Goal: Book appointment/travel/reservation

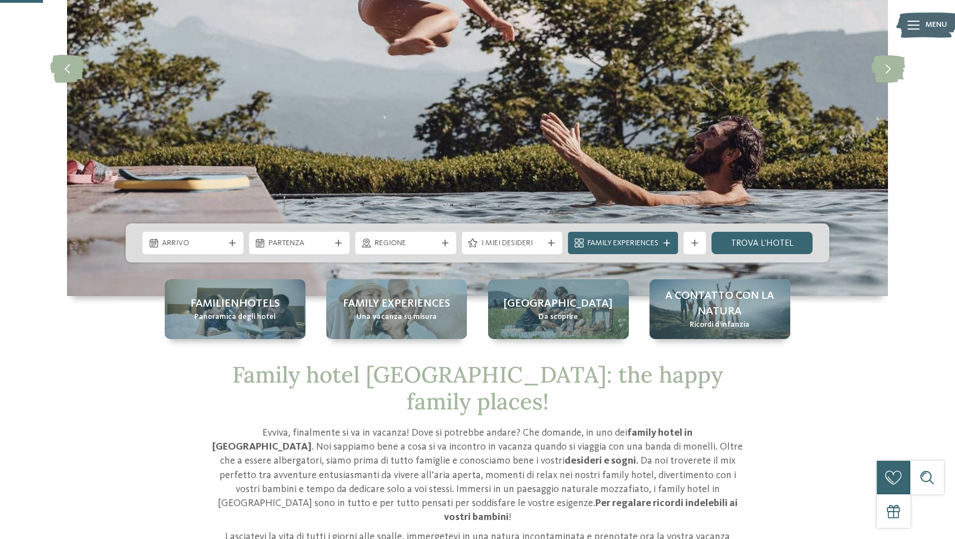
scroll to position [214, 0]
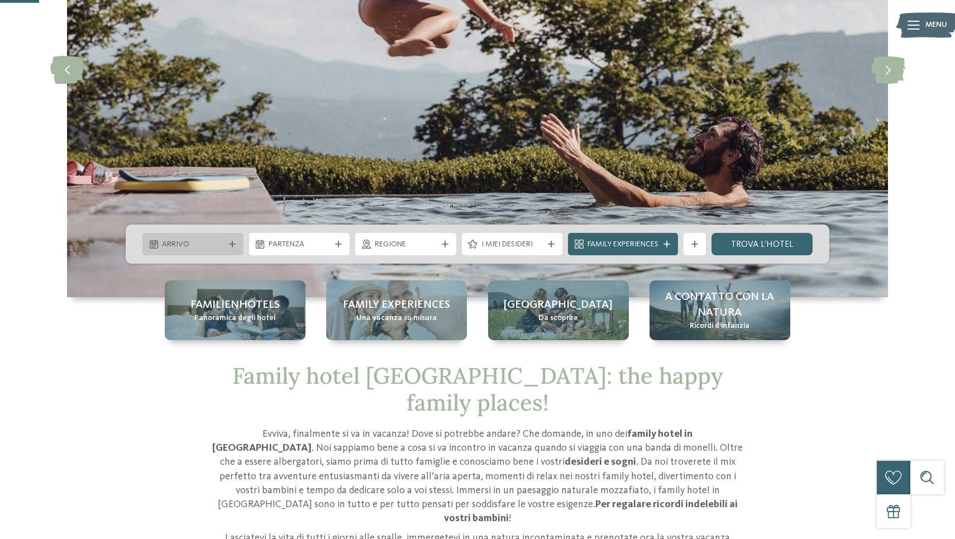
click at [226, 245] on div "Arrivo" at bounding box center [193, 244] width 68 height 12
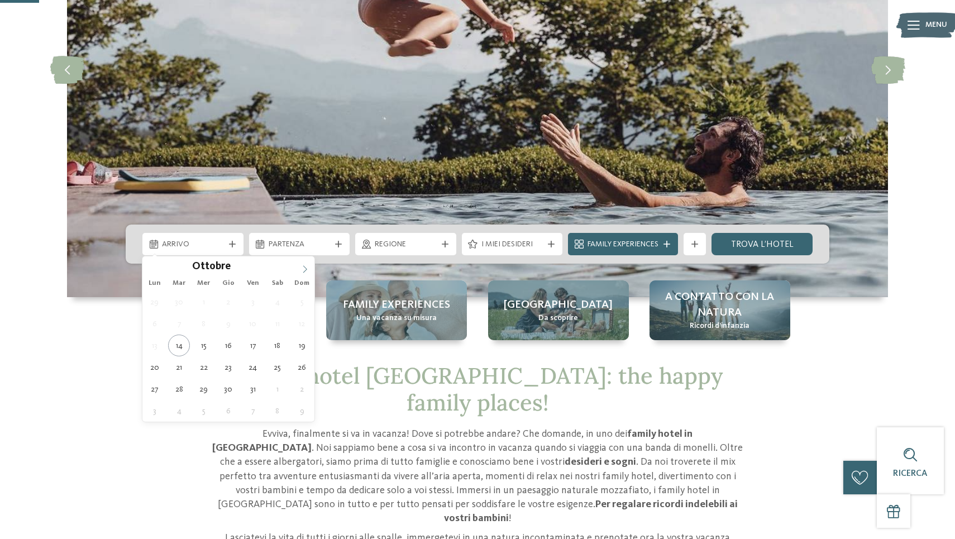
click at [303, 270] on icon at bounding box center [305, 269] width 8 height 8
type input "****"
click at [303, 270] on icon at bounding box center [305, 269] width 8 height 8
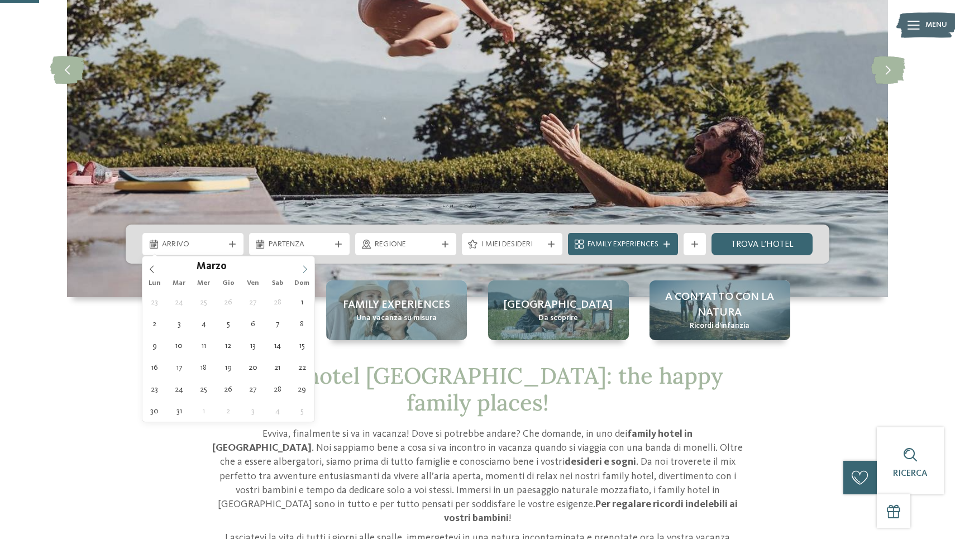
click at [303, 270] on icon at bounding box center [305, 269] width 8 height 8
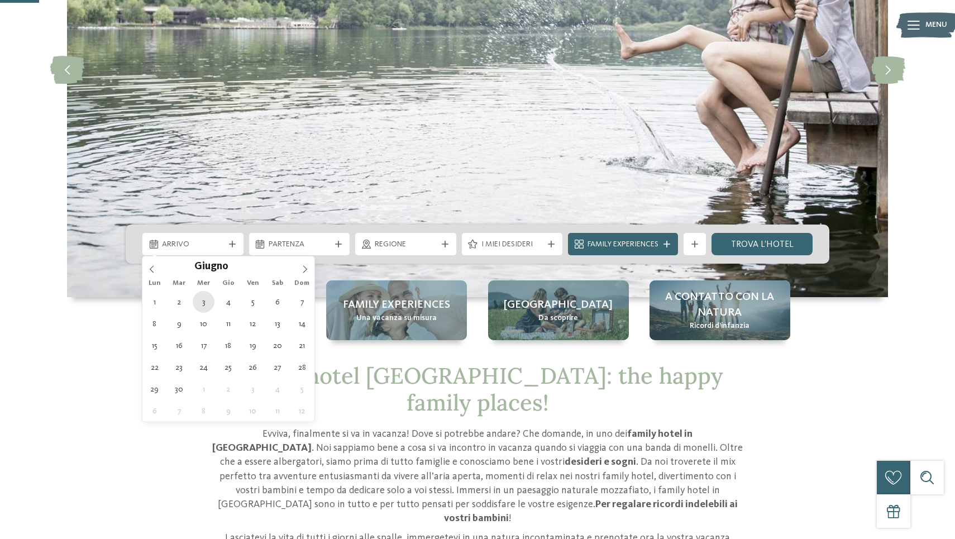
type div "[DATE]"
type input "****"
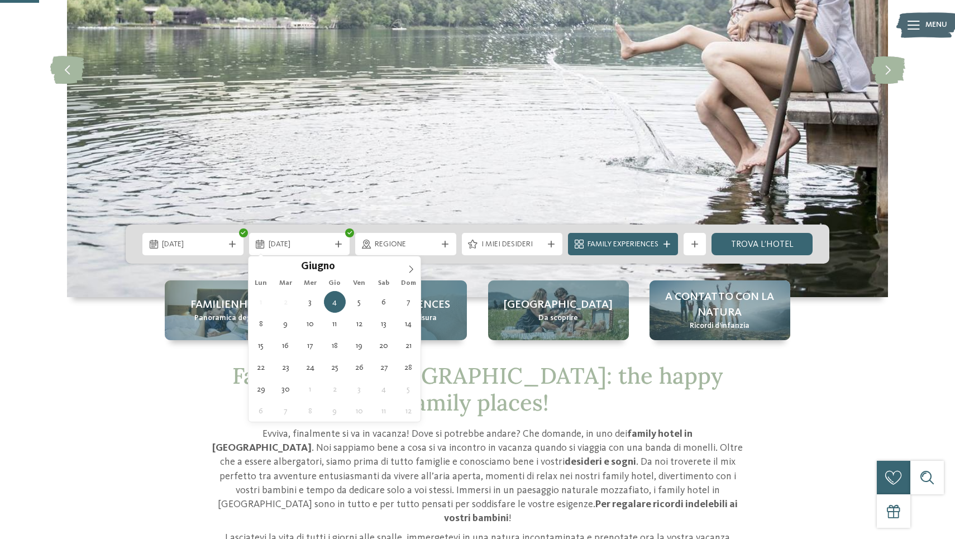
type div "[DATE]"
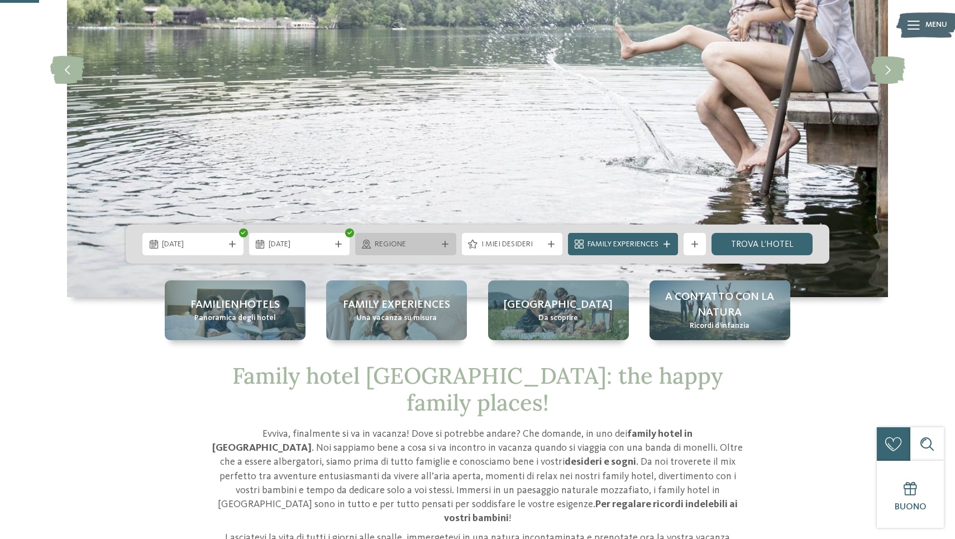
click at [392, 242] on span "Regione" at bounding box center [406, 244] width 62 height 11
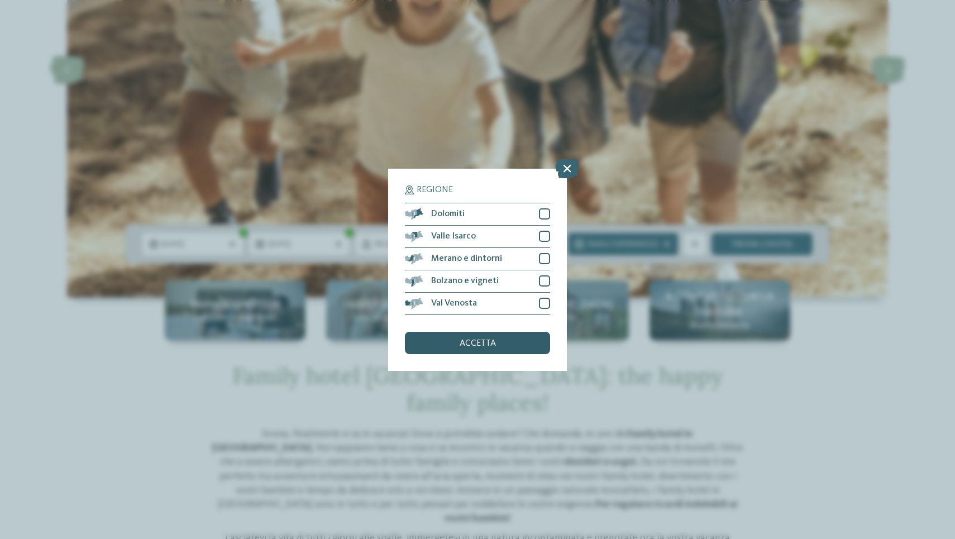
click at [476, 343] on span "accetta" at bounding box center [478, 343] width 36 height 9
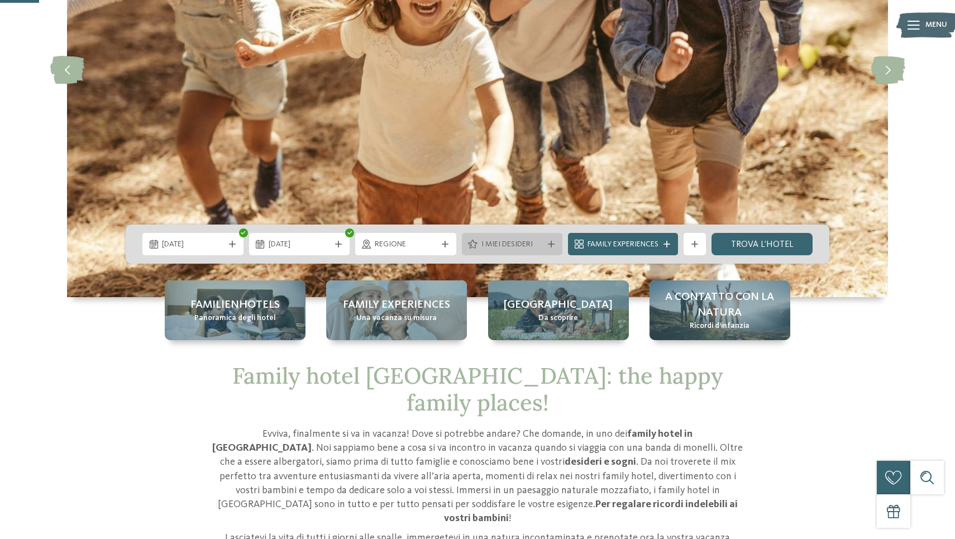
click at [519, 247] on span "I miei desideri" at bounding box center [513, 244] width 62 height 11
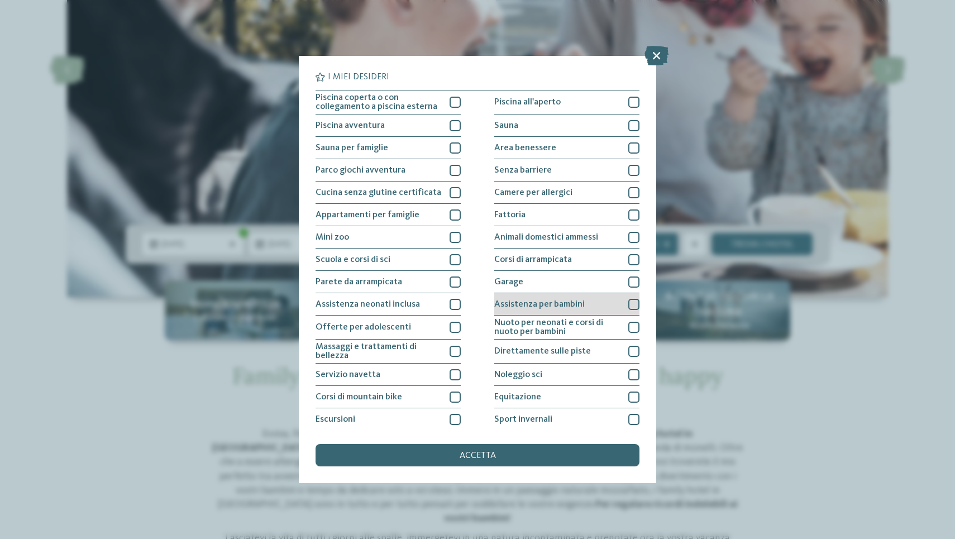
click at [556, 302] on span "Assistenza per bambini" at bounding box center [540, 304] width 91 height 9
click at [527, 449] on div "accetta" at bounding box center [478, 455] width 324 height 22
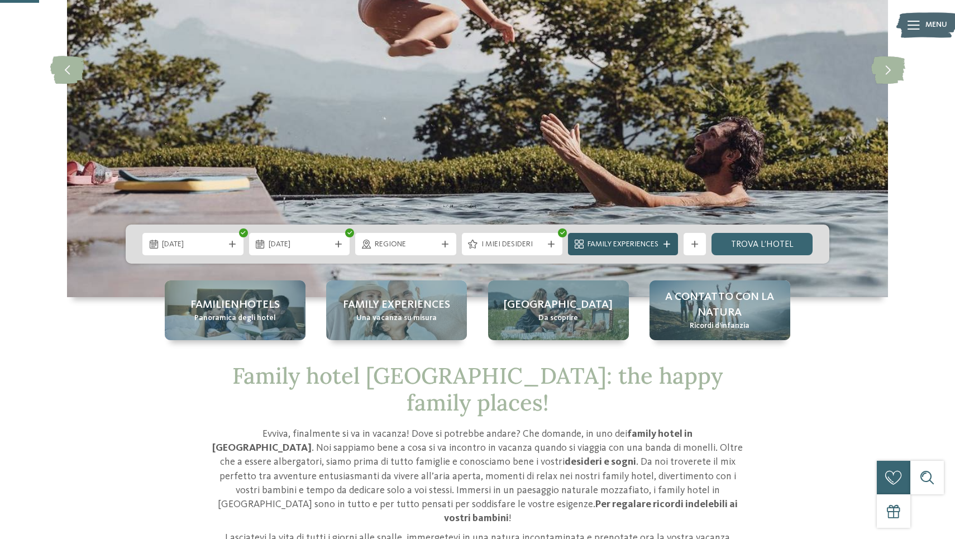
click at [678, 244] on div "Family Experiences" at bounding box center [623, 244] width 110 height 22
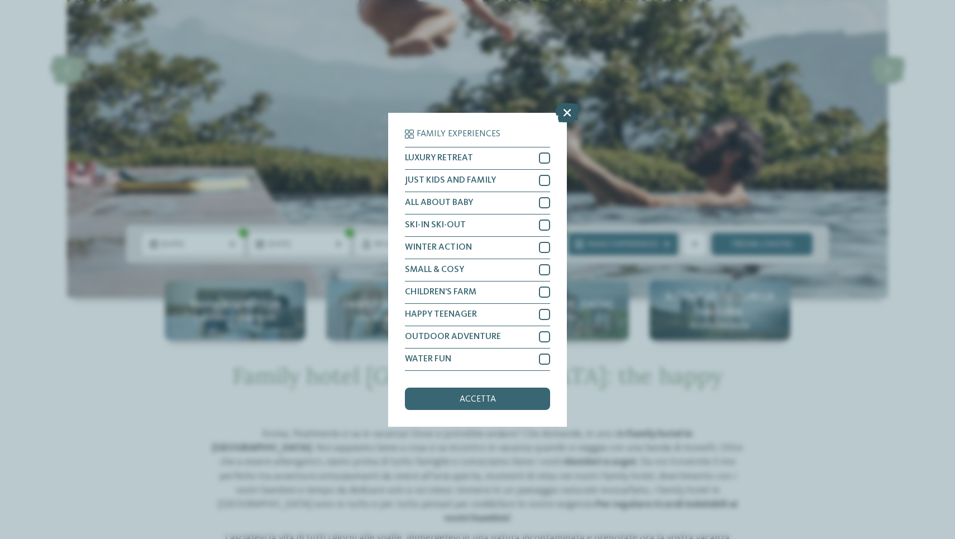
click at [563, 112] on icon at bounding box center [567, 112] width 24 height 20
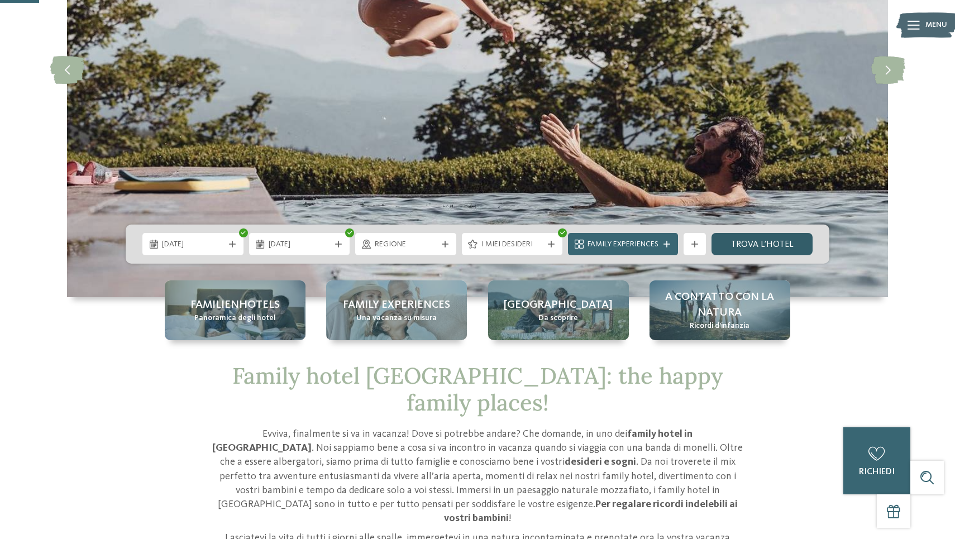
click at [760, 246] on link "trova l’hotel" at bounding box center [762, 244] width 101 height 22
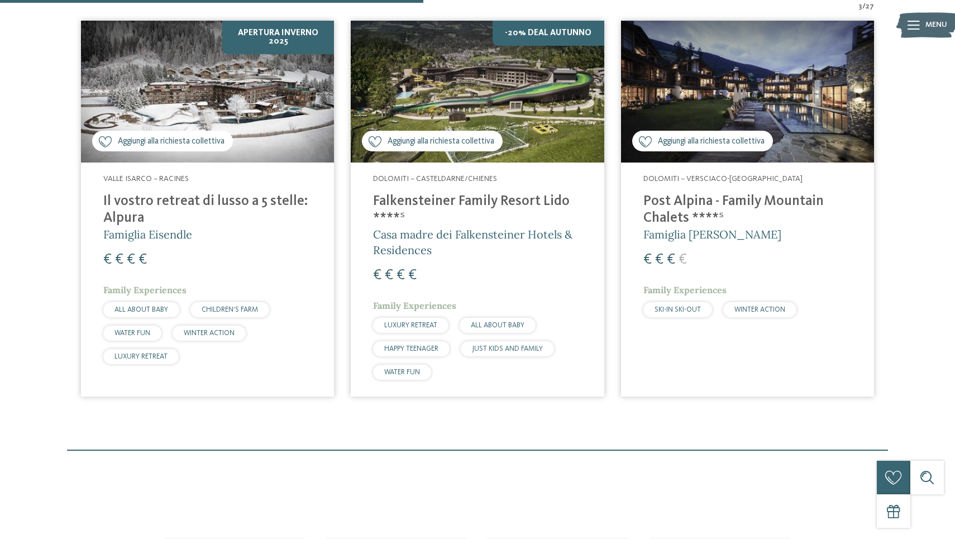
scroll to position [417, 0]
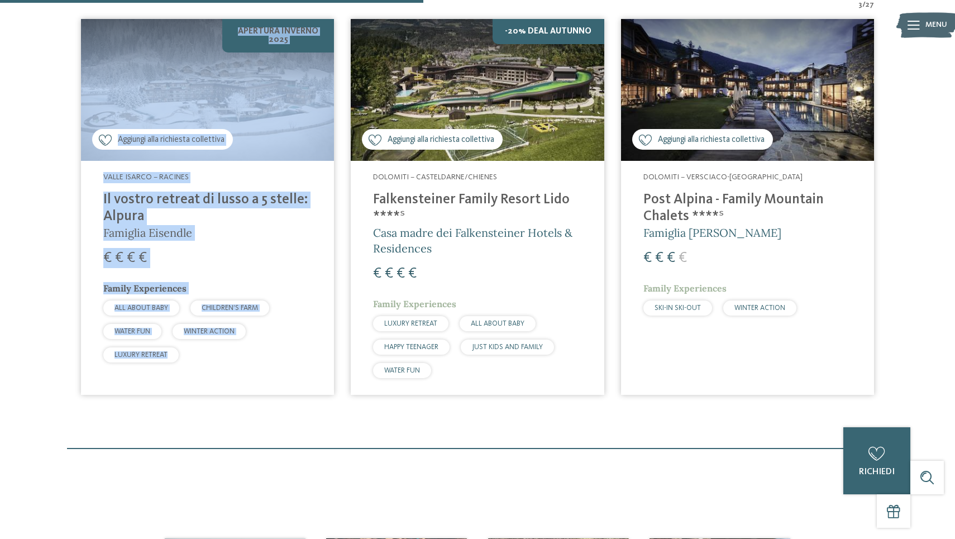
click at [709, 174] on span "Dolomiti – Versciaco-[GEOGRAPHIC_DATA]" at bounding box center [723, 177] width 159 height 8
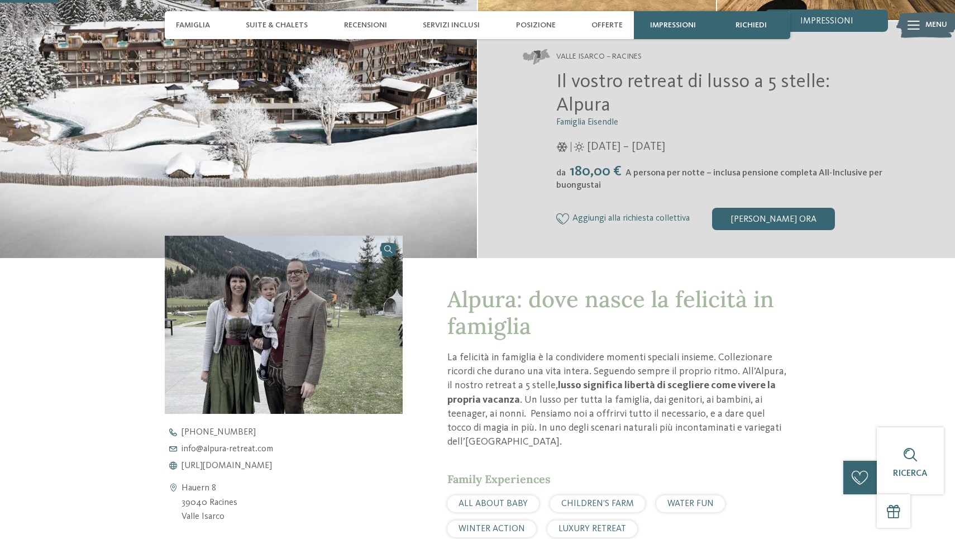
scroll to position [214, 0]
click at [272, 462] on span "https://www.alpura-retreat.com/it" at bounding box center [227, 466] width 91 height 9
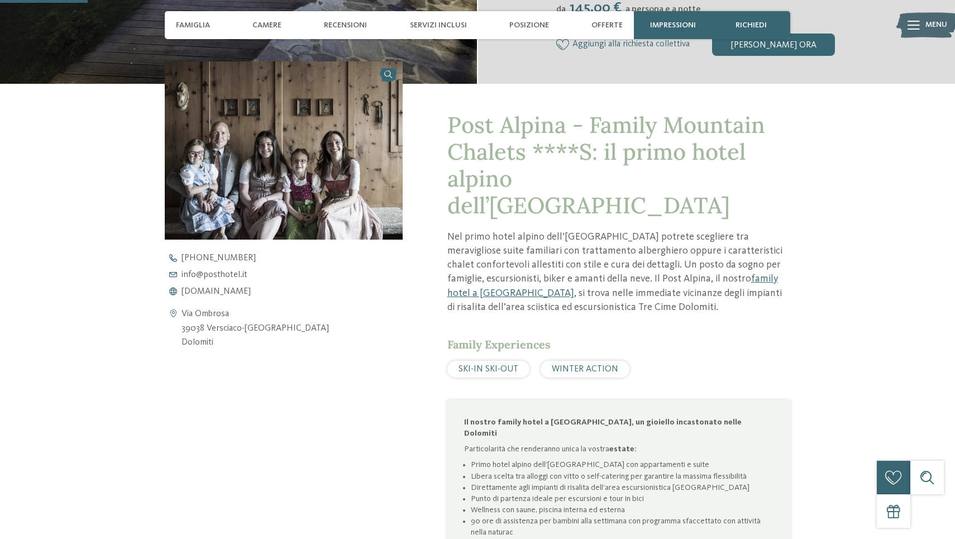
scroll to position [391, 0]
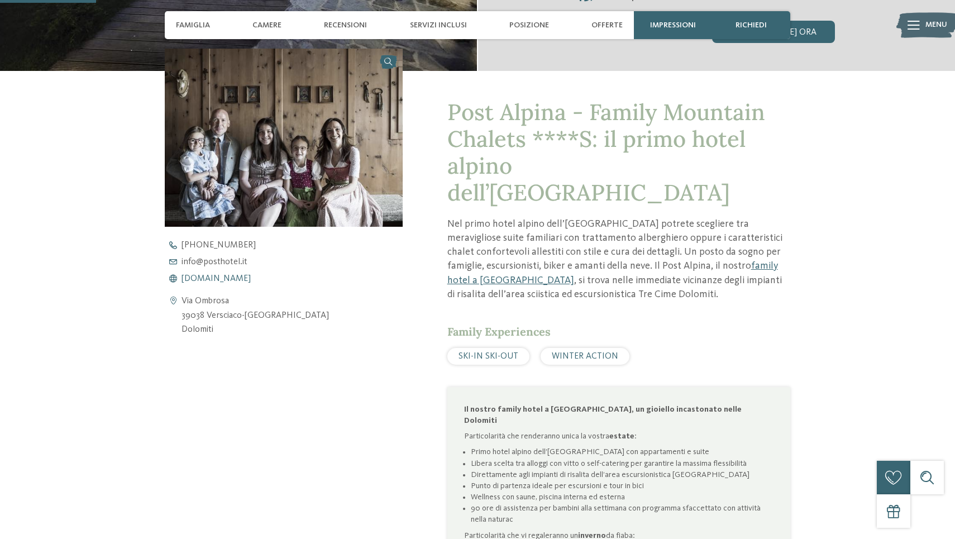
click at [215, 281] on span "www.postalpina.it" at bounding box center [216, 278] width 69 height 9
